Goal: Task Accomplishment & Management: Use online tool/utility

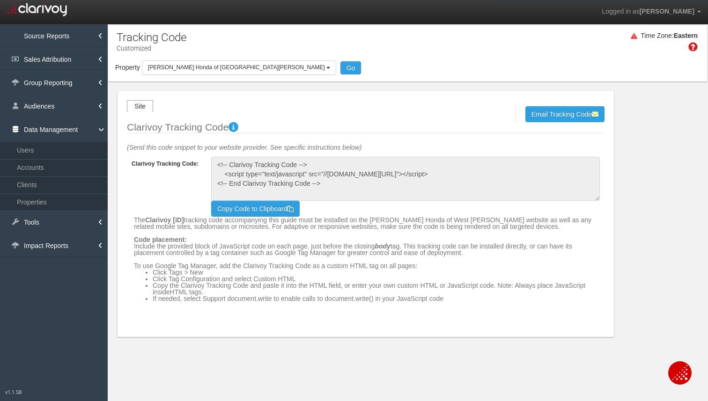
select select "object:4986"
click at [214, 68] on span "[PERSON_NAME] Honda of [GEOGRAPHIC_DATA][PERSON_NAME]" at bounding box center [236, 67] width 177 height 7
click at [0, 0] on label "[PERSON_NAME] Honda of [GEOGRAPHIC_DATA][PERSON_NAME]" at bounding box center [0, 0] width 0 height 0
click at [0, 0] on input "[PERSON_NAME] Honda of [GEOGRAPHIC_DATA][PERSON_NAME]" at bounding box center [0, 0] width 0 height 0
checkbox input "false"
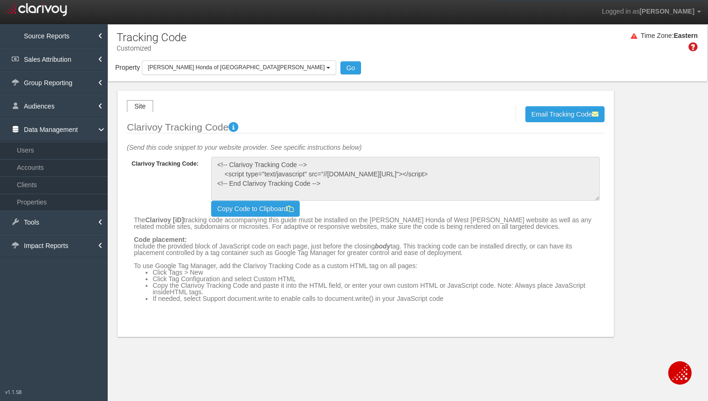
select select
click at [0, 0] on label "[PERSON_NAME] Toyota of [GEOGRAPHIC_DATA][PERSON_NAME]" at bounding box center [0, 0] width 0 height 0
click at [0, 0] on input "[PERSON_NAME] Toyota of [GEOGRAPHIC_DATA][PERSON_NAME]" at bounding box center [0, 0] width 0 height 0
checkbox input "true"
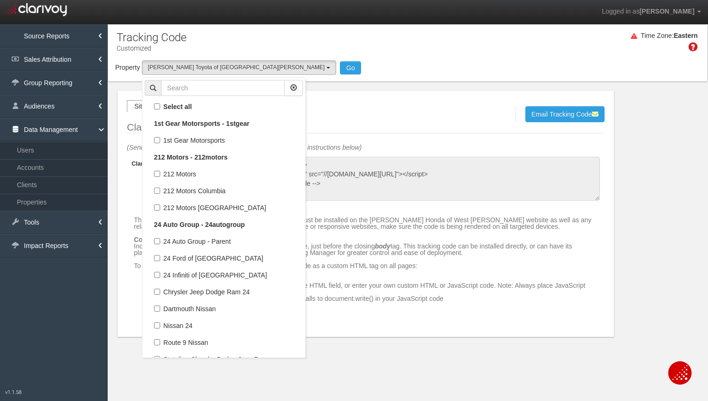
scroll to position [106931, 0]
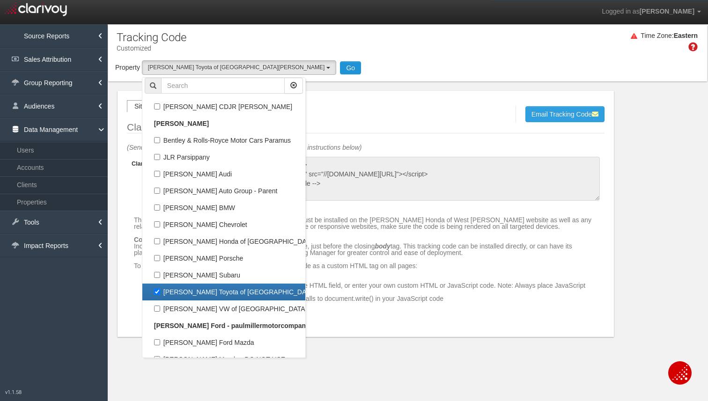
select select "object:4989"
click at [340, 69] on button "Go" at bounding box center [350, 67] width 21 height 13
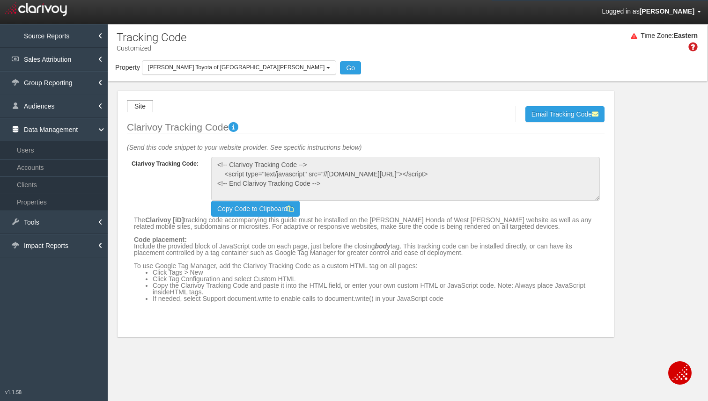
scroll to position [0, 0]
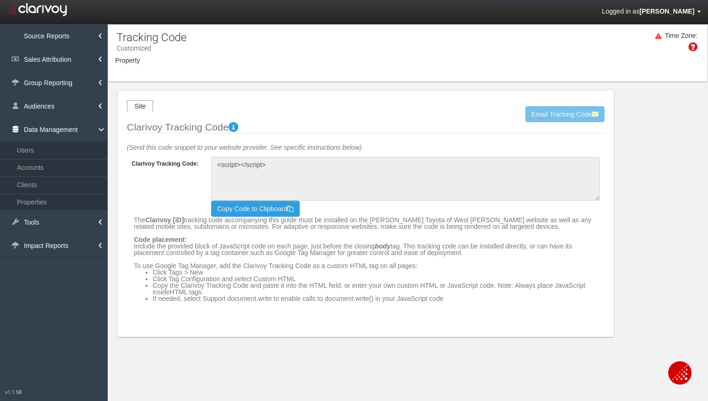
type textarea "<!-- Clarivoy Tracking Code --> <script type="text/javascript" src="//[DOMAIN_N…"
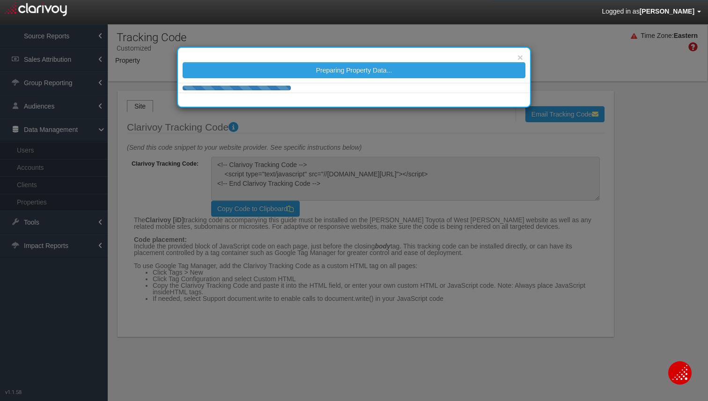
select select "object:12338"
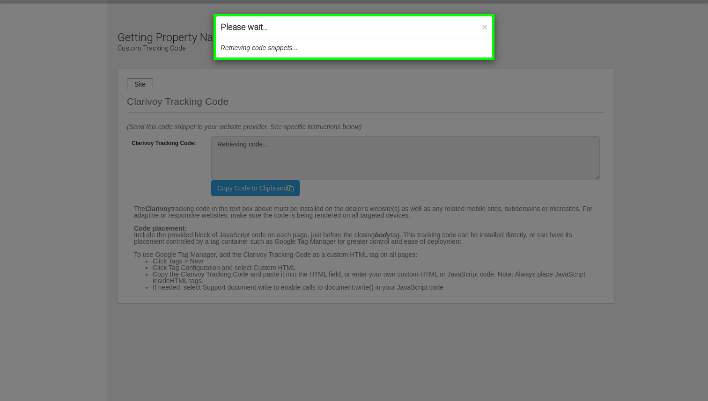
type textarea "<!-- Clarivoy Tracking Code --> <script type="text/javascript" src="//[DOMAIN_N…"
